Goal: Task Accomplishment & Management: Use online tool/utility

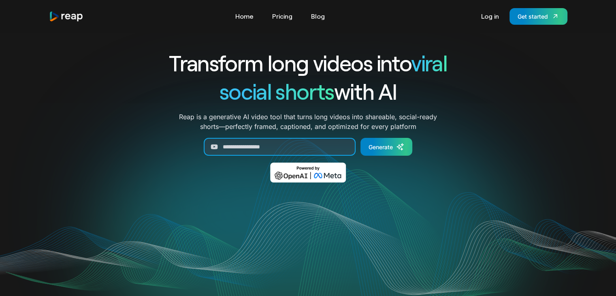
click at [256, 146] on input "Generate Form" at bounding box center [280, 147] width 152 height 18
click at [480, 18] on link "Log in" at bounding box center [490, 16] width 26 height 13
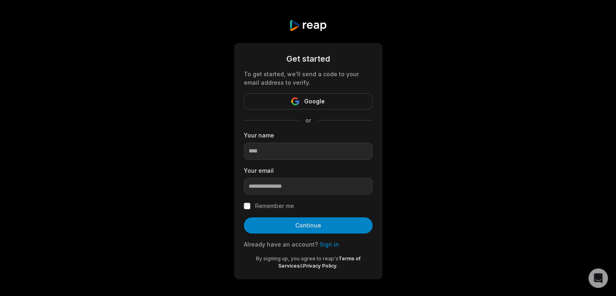
click at [311, 156] on input at bounding box center [308, 151] width 129 height 17
paste input "**********"
type input "**********"
click at [284, 152] on input "**********" at bounding box center [308, 151] width 129 height 17
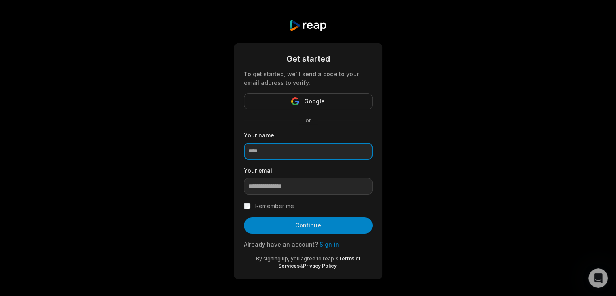
scroll to position [0, 0]
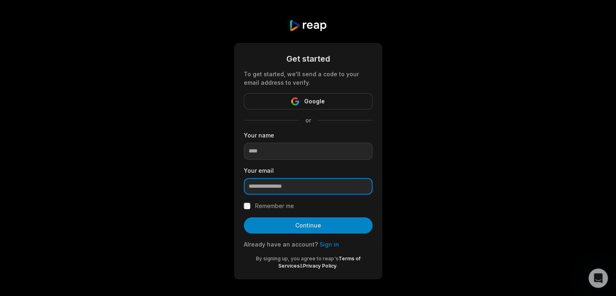
click at [271, 191] on input "email" at bounding box center [308, 186] width 129 height 17
paste input "**********"
type input "**********"
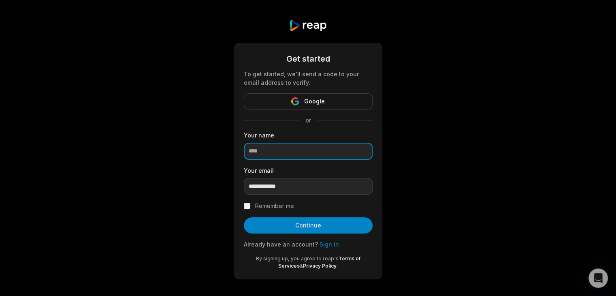
click at [274, 151] on input at bounding box center [308, 151] width 129 height 17
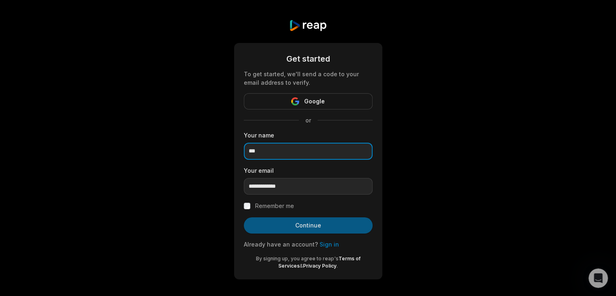
type input "***"
click at [296, 225] on button "Continue" at bounding box center [308, 225] width 129 height 16
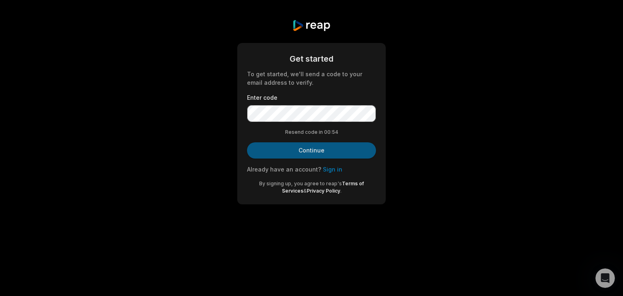
click at [298, 149] on button "Continue" at bounding box center [311, 150] width 129 height 16
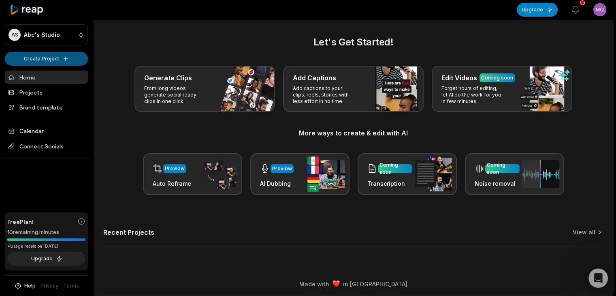
click at [41, 60] on html "AS Abc's Studio Create Project Home Projects Brand template Calendar Connect So…" at bounding box center [308, 148] width 616 height 296
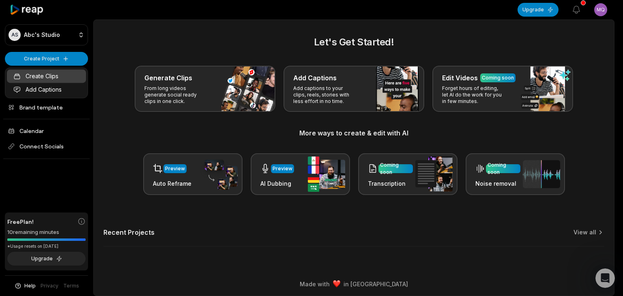
click at [50, 77] on link "Create Clips" at bounding box center [46, 75] width 79 height 13
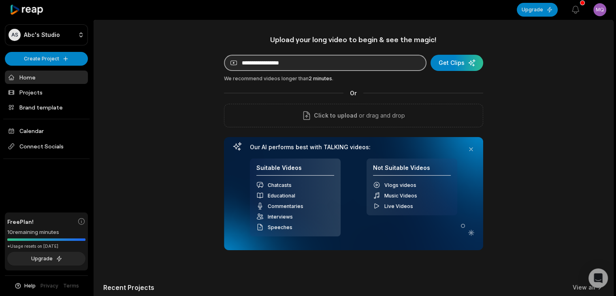
click at [301, 62] on input at bounding box center [325, 63] width 203 height 16
paste input "**********"
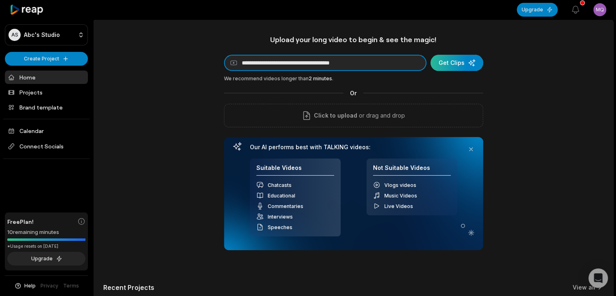
type input "**********"
click at [451, 62] on div "submit" at bounding box center [457, 63] width 53 height 16
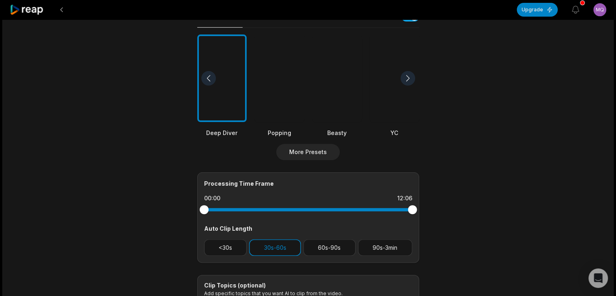
scroll to position [203, 0]
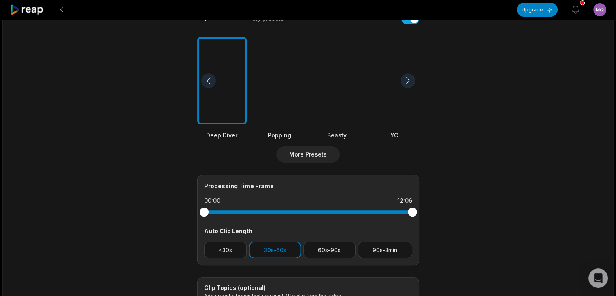
click at [339, 86] on div at bounding box center [336, 81] width 49 height 88
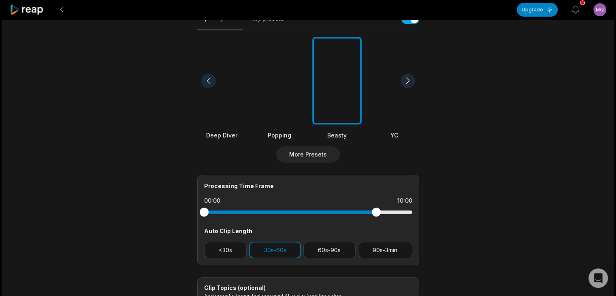
drag, startPoint x: 411, startPoint y: 211, endPoint x: 376, endPoint y: 223, distance: 37.2
click at [376, 223] on div "Processing Time Frame 00:00 10:00 Auto Clip Length <30s 30s-60s 60s-90s 90s-3min" at bounding box center [308, 220] width 222 height 90
click at [347, 93] on div at bounding box center [336, 81] width 49 height 88
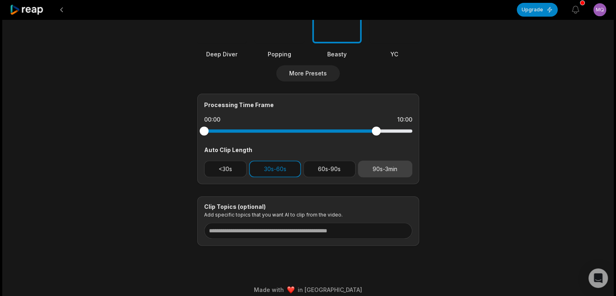
click at [398, 164] on button "90s-3min" at bounding box center [385, 168] width 54 height 17
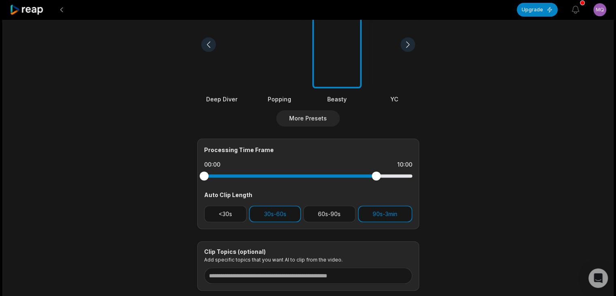
scroll to position [243, 0]
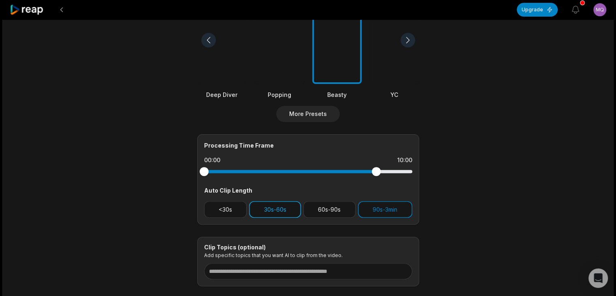
drag, startPoint x: 280, startPoint y: 212, endPoint x: 285, endPoint y: 210, distance: 5.3
click at [280, 212] on button "30s-60s" at bounding box center [275, 209] width 52 height 17
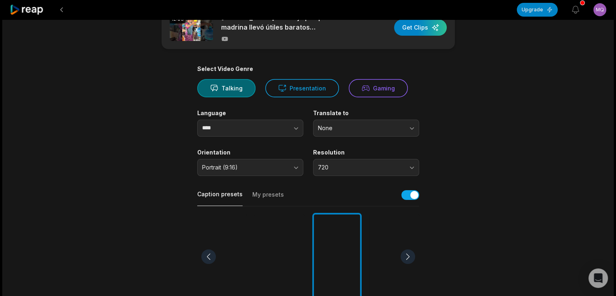
scroll to position [0, 0]
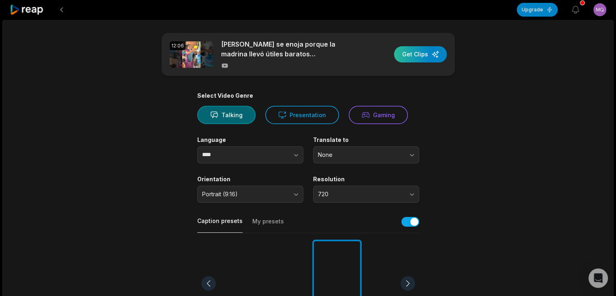
click at [420, 55] on div "button" at bounding box center [420, 54] width 53 height 16
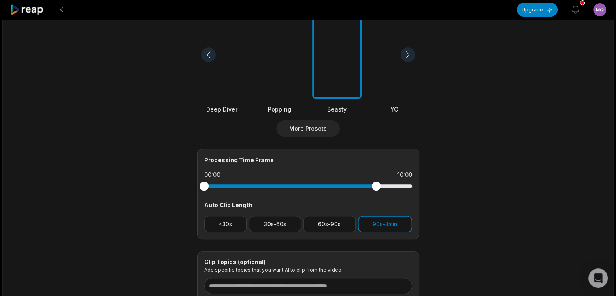
scroll to position [284, 0]
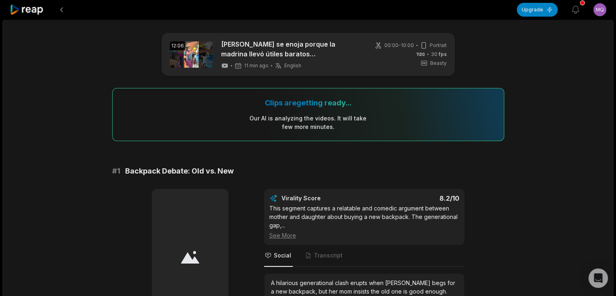
drag, startPoint x: 69, startPoint y: 78, endPoint x: 42, endPoint y: 132, distance: 60.4
drag, startPoint x: 42, startPoint y: 132, endPoint x: 26, endPoint y: 136, distance: 16.3
click at [183, 167] on span "Backpack Debate: Old vs. New" at bounding box center [179, 170] width 109 height 11
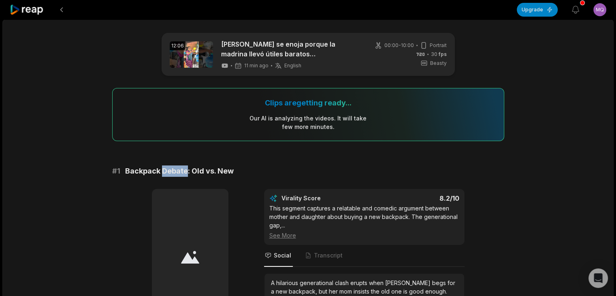
click at [183, 167] on span "Backpack Debate: Old vs. New" at bounding box center [179, 170] width 109 height 11
click at [188, 56] on link at bounding box center [191, 54] width 43 height 26
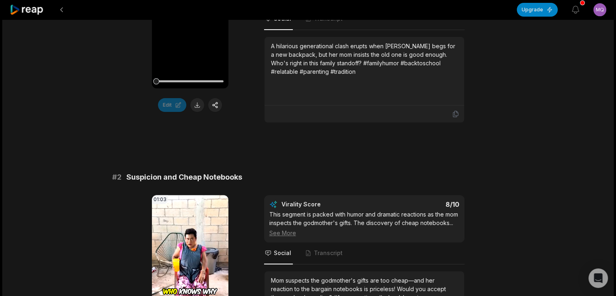
scroll to position [405, 0]
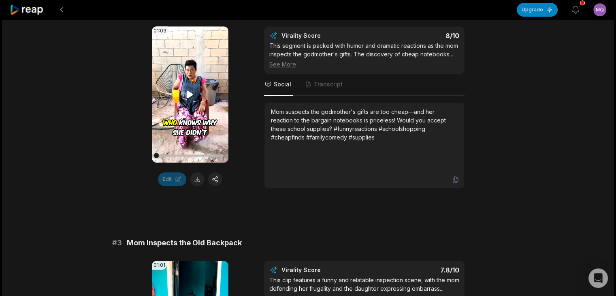
click at [196, 95] on video "Your browser does not support mp4 format." at bounding box center [190, 94] width 77 height 136
click at [189, 94] on icon at bounding box center [190, 94] width 3 height 5
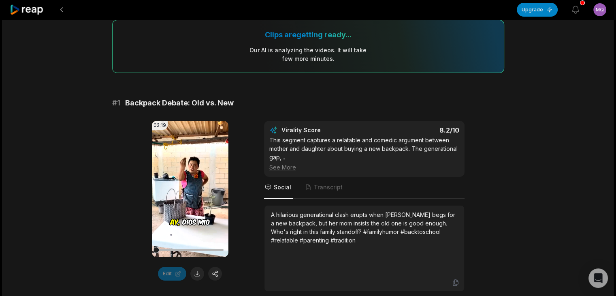
scroll to position [81, 0]
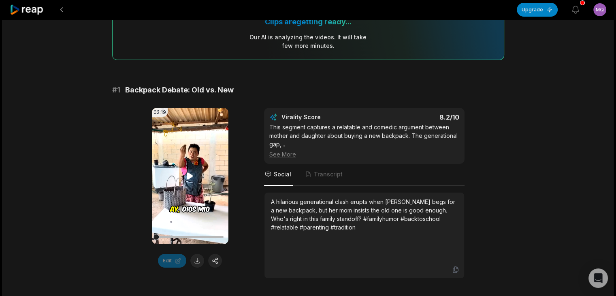
click at [190, 167] on video "Your browser does not support mp4 format." at bounding box center [190, 176] width 77 height 136
click at [183, 166] on video "Your browser does not support mp4 format." at bounding box center [190, 176] width 77 height 136
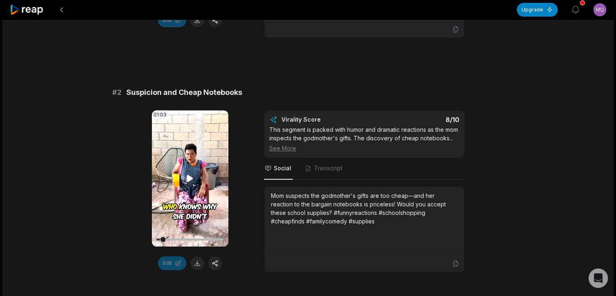
scroll to position [324, 0]
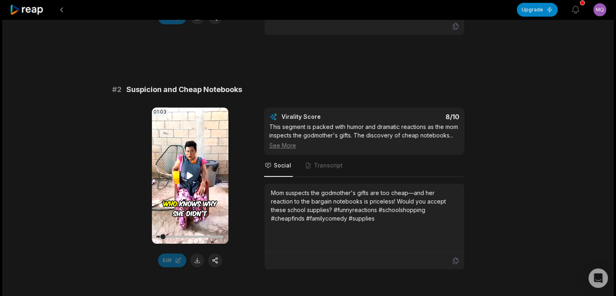
click at [185, 180] on video "Your browser does not support mp4 format." at bounding box center [190, 175] width 77 height 136
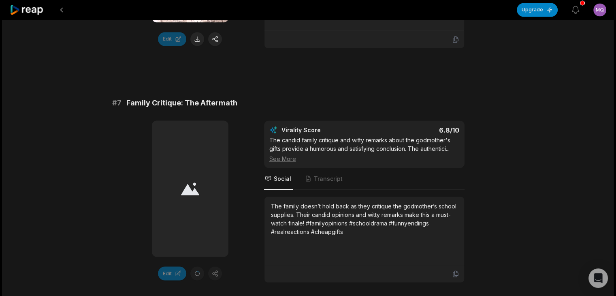
scroll to position [1297, 0]
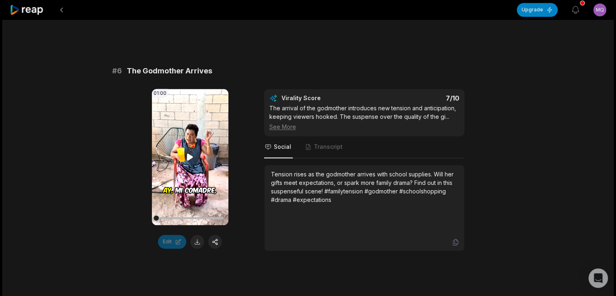
click at [183, 138] on video "Your browser does not support mp4 format." at bounding box center [190, 157] width 77 height 136
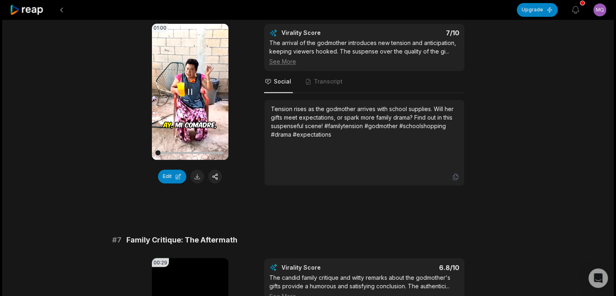
scroll to position [1232, 0]
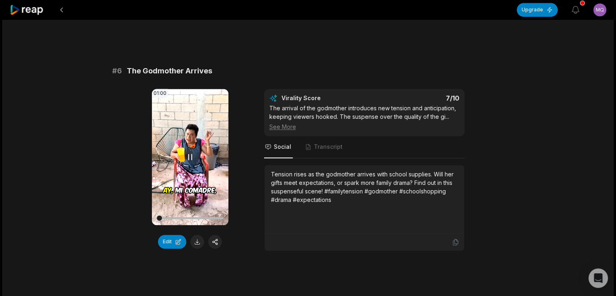
click at [183, 146] on video "Your browser does not support mp4 format." at bounding box center [190, 157] width 77 height 136
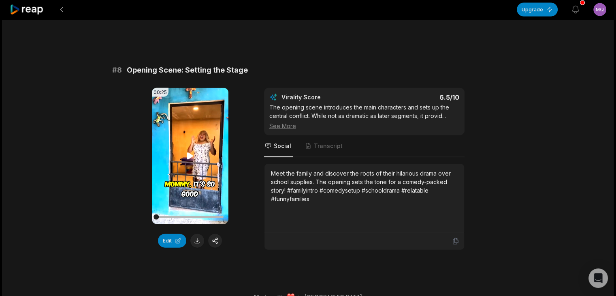
scroll to position [1703, 0]
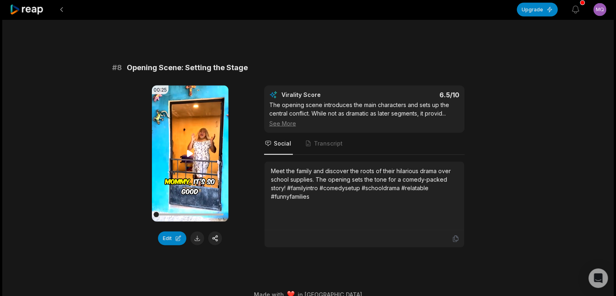
click at [200, 154] on video "Your browser does not support mp4 format." at bounding box center [190, 154] width 77 height 136
click at [197, 156] on video "Your browser does not support mp4 format." at bounding box center [190, 154] width 77 height 136
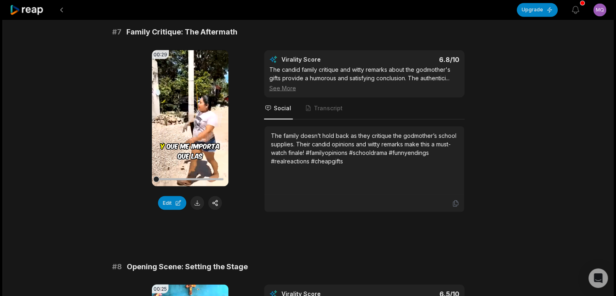
scroll to position [1460, 0]
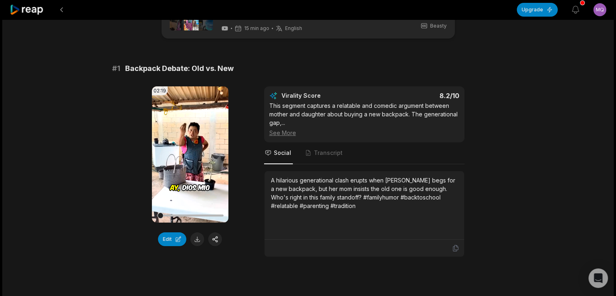
scroll to position [41, 0]
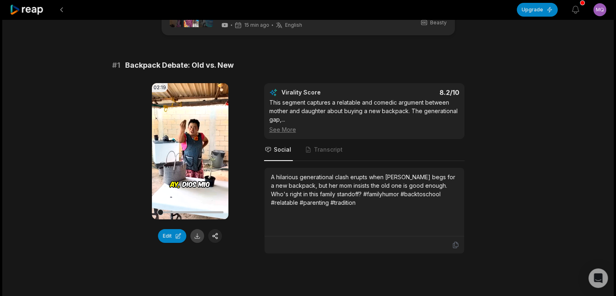
click at [196, 237] on button at bounding box center [197, 236] width 14 height 14
drag, startPoint x: 126, startPoint y: 66, endPoint x: 233, endPoint y: 67, distance: 107.0
click at [232, 67] on span "Backpack Debate: Old vs. New" at bounding box center [179, 65] width 109 height 11
copy span "Backpack Debate: Old vs. New"
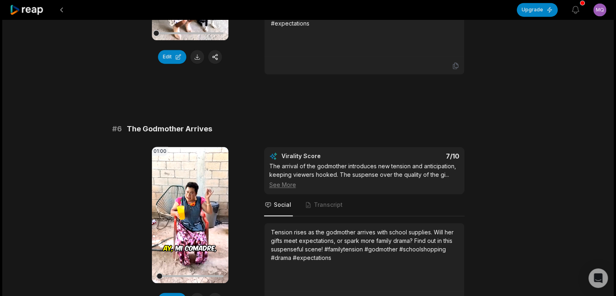
scroll to position [1256, 0]
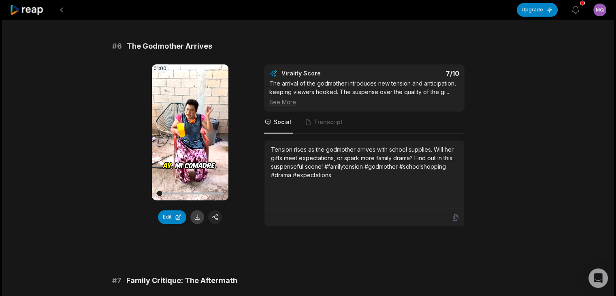
click at [200, 210] on button at bounding box center [197, 217] width 14 height 14
drag, startPoint x: 218, startPoint y: 37, endPoint x: 128, endPoint y: 33, distance: 90.5
click at [128, 41] on div "# 6 The Godmother Arrives" at bounding box center [308, 46] width 392 height 11
copy span "The Godmother Arrives"
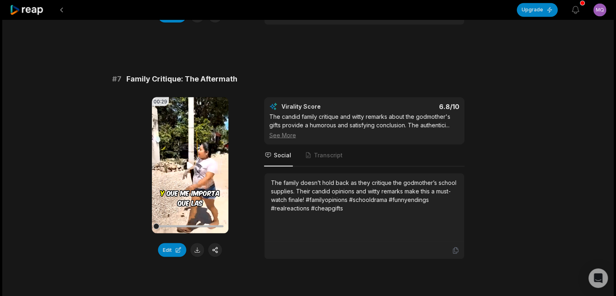
scroll to position [1459, 0]
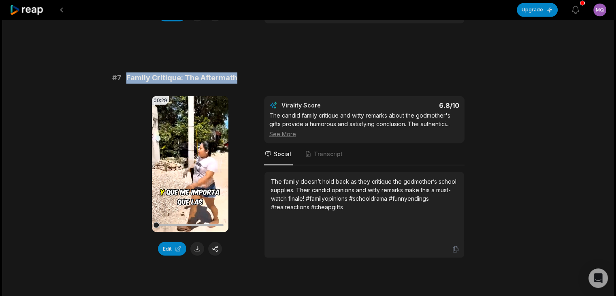
drag, startPoint x: 217, startPoint y: 63, endPoint x: 124, endPoint y: 62, distance: 93.2
click at [123, 72] on div "# 7 Family Critique: The Aftermath" at bounding box center [308, 77] width 392 height 11
copy span "Family Critique: The Aftermath"
click at [195, 242] on button at bounding box center [197, 249] width 14 height 14
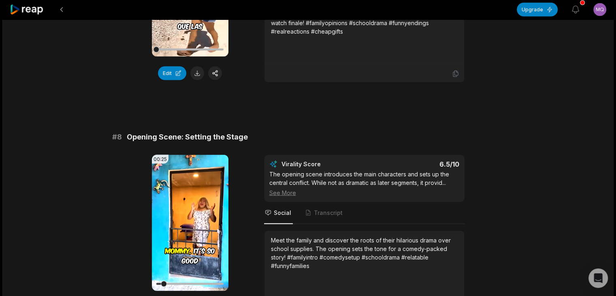
scroll to position [1663, 0]
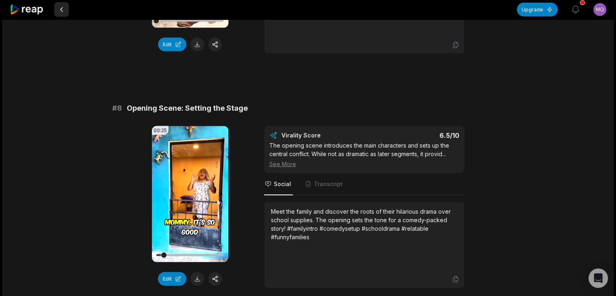
click at [61, 8] on button at bounding box center [61, 9] width 15 height 15
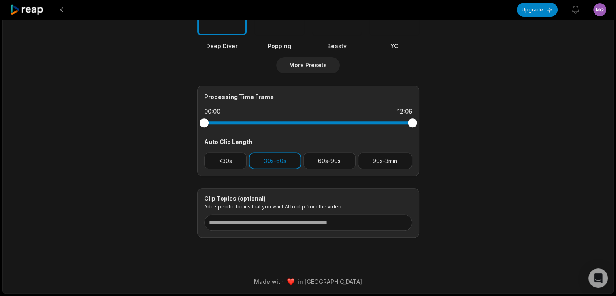
scroll to position [284, 0]
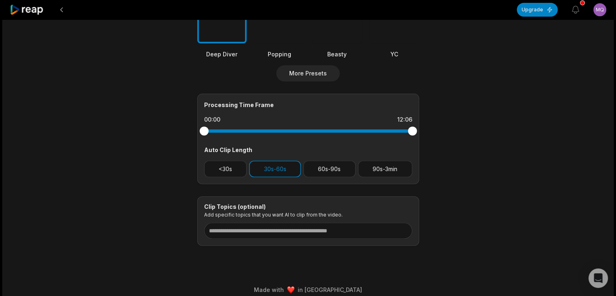
click at [61, 8] on button at bounding box center [61, 9] width 15 height 15
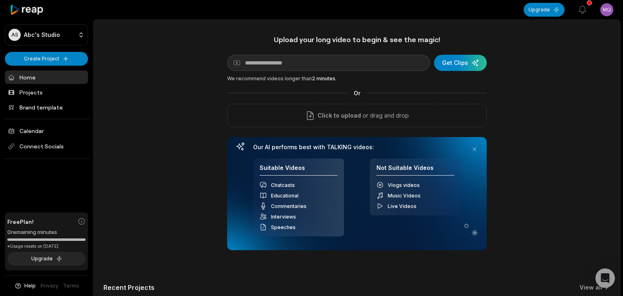
click at [603, 9] on html "AS Abc's Studio Create Project Home Projects Brand template Calendar Connect So…" at bounding box center [311, 148] width 623 height 296
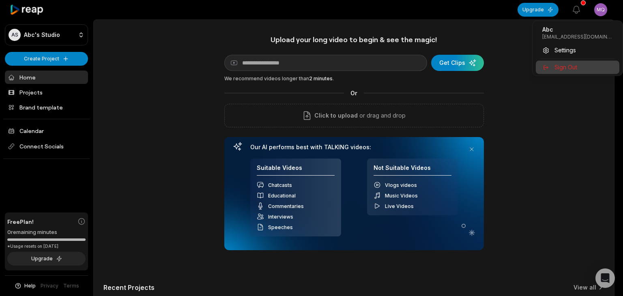
click at [574, 64] on span "Sign Out" at bounding box center [565, 67] width 23 height 9
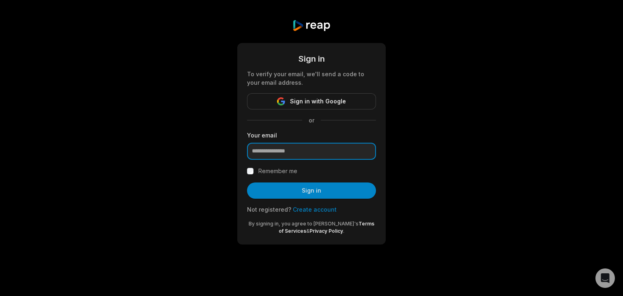
click at [293, 150] on input "email" at bounding box center [311, 151] width 129 height 17
paste input "**********"
drag, startPoint x: 297, startPoint y: 152, endPoint x: 458, endPoint y: 156, distance: 161.0
click at [458, 156] on div "**********" at bounding box center [311, 132] width 623 height 264
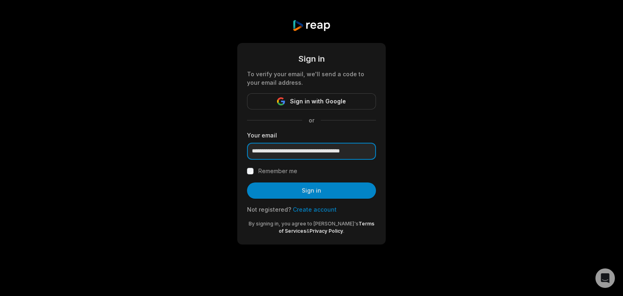
scroll to position [0, 0]
drag, startPoint x: 329, startPoint y: 150, endPoint x: 128, endPoint y: 144, distance: 201.1
click at [128, 144] on div "**********" at bounding box center [311, 132] width 623 height 264
type input "**********"
drag, startPoint x: 295, startPoint y: 146, endPoint x: 233, endPoint y: 143, distance: 62.1
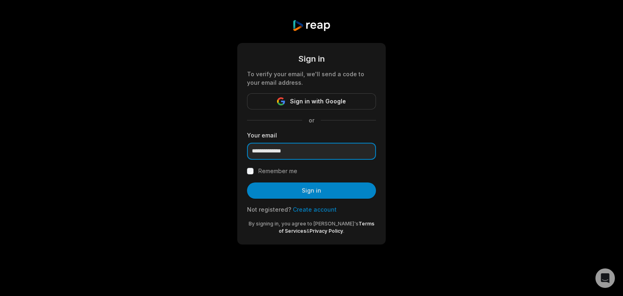
click at [233, 143] on div "**********" at bounding box center [311, 132] width 623 height 264
click at [311, 210] on link "Create account" at bounding box center [315, 209] width 44 height 7
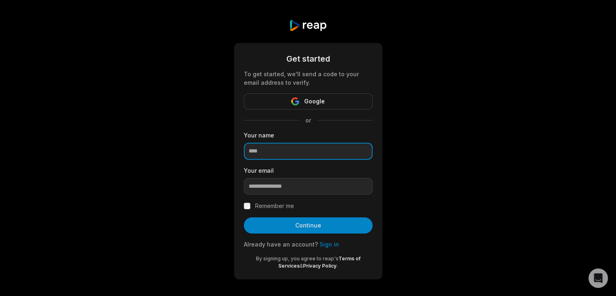
click at [290, 153] on input at bounding box center [308, 151] width 129 height 17
paste input "**********"
type input "**********"
click at [214, 148] on div "**********" at bounding box center [308, 149] width 616 height 299
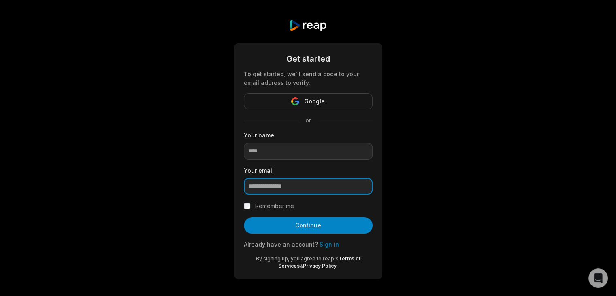
click at [272, 182] on input "email" at bounding box center [308, 186] width 129 height 17
paste input "**********"
type input "**********"
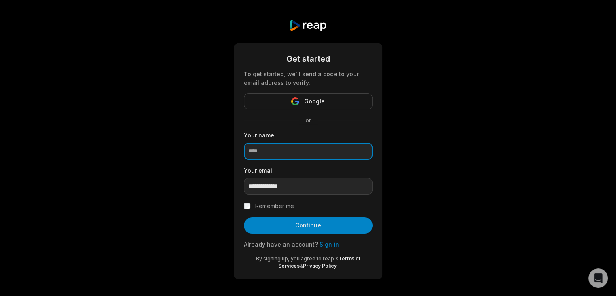
click at [271, 150] on input at bounding box center [308, 151] width 129 height 17
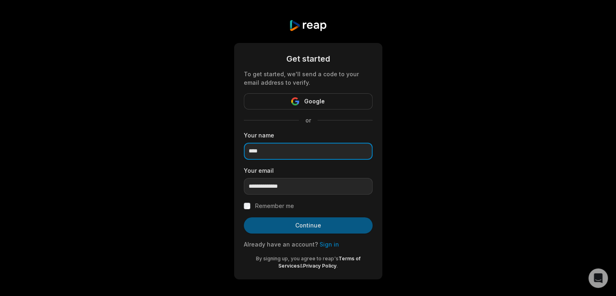
type input "****"
click at [286, 223] on button "Continue" at bounding box center [308, 225] width 129 height 16
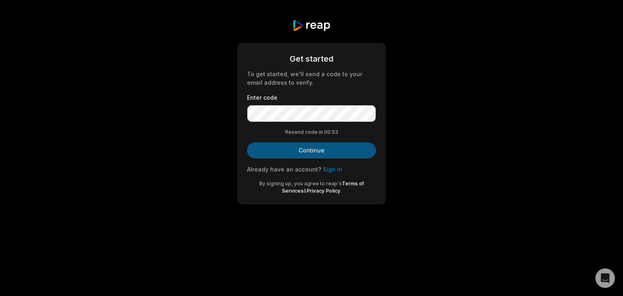
click at [293, 153] on button "Continue" at bounding box center [311, 150] width 129 height 16
